Goal: Task Accomplishment & Management: Use online tool/utility

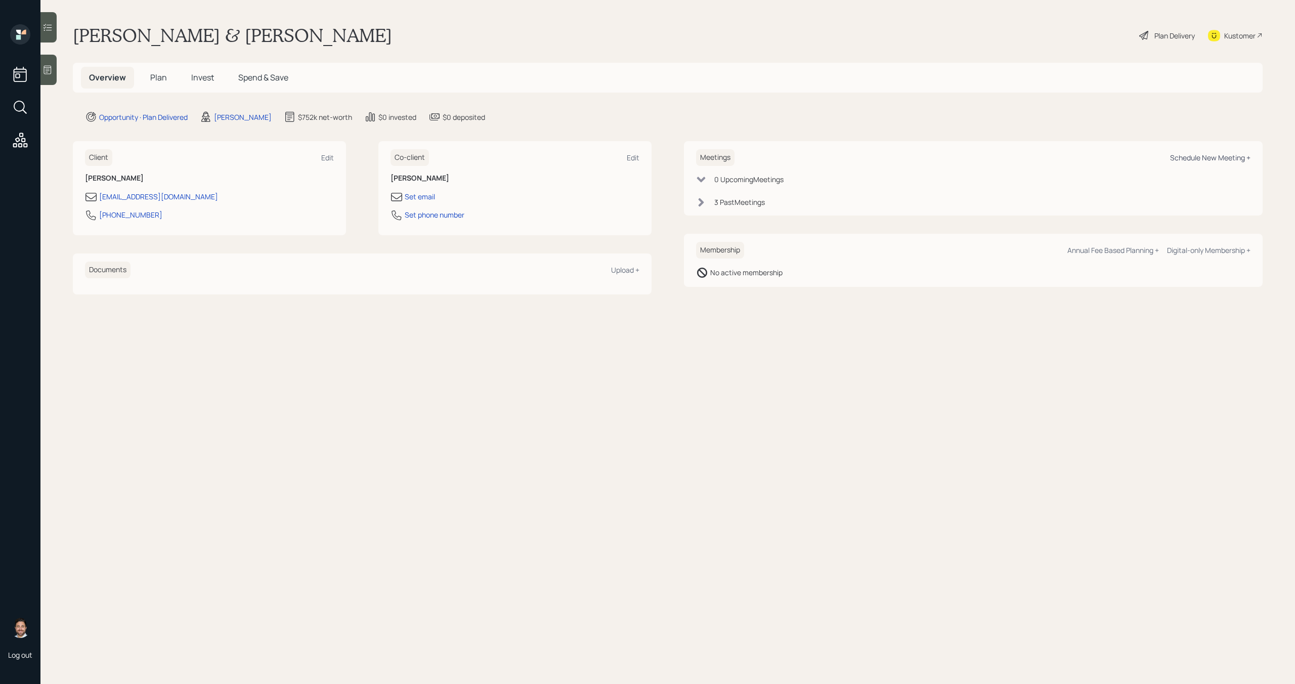
click at [1190, 153] on div "Schedule New Meeting +" at bounding box center [1210, 158] width 80 height 10
select select "bffa7908-1b2a-4c79-9bb6-f0ec9aed22d3"
